Goal: Book appointment/travel/reservation

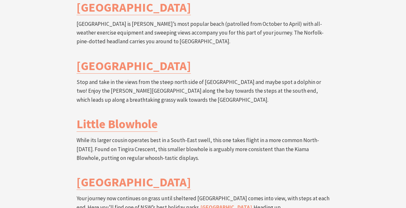
scroll to position [1382, 0]
click at [200, 204] on link "[GEOGRAPHIC_DATA]." at bounding box center [226, 207] width 53 height 7
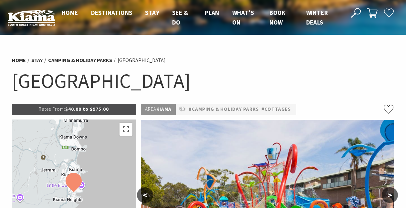
scroll to position [143, 0]
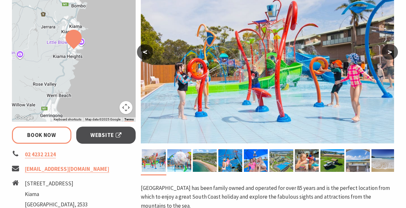
select select "3"
select select "2"
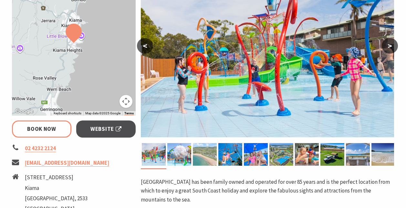
click at [210, 152] on img at bounding box center [205, 154] width 24 height 23
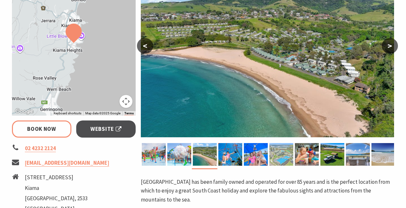
click at [288, 157] on img at bounding box center [281, 154] width 24 height 23
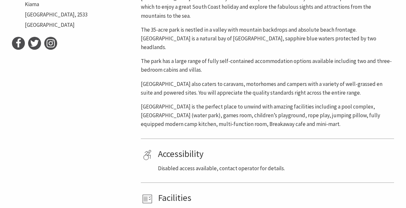
scroll to position [334, 0]
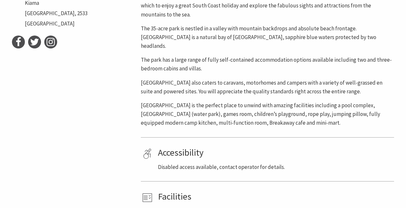
select select "3"
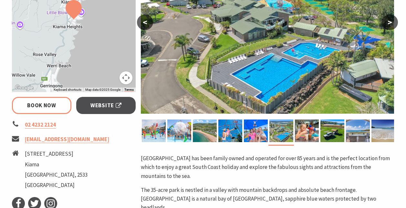
scroll to position [105, 0]
